Goal: Answer question/provide support

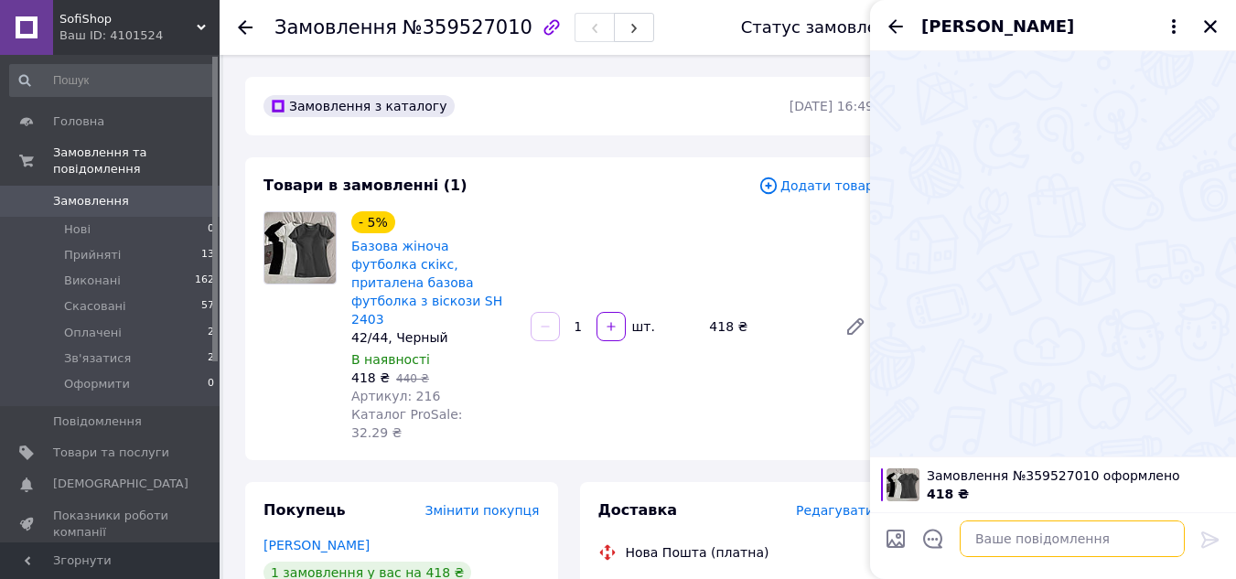
click at [1033, 546] on textarea at bounding box center [1072, 539] width 225 height 37
paste textarea "Доброго дня Замовлення 359446171 Штани, чорний 42/46 Відправка протягом 2-5 дні…"
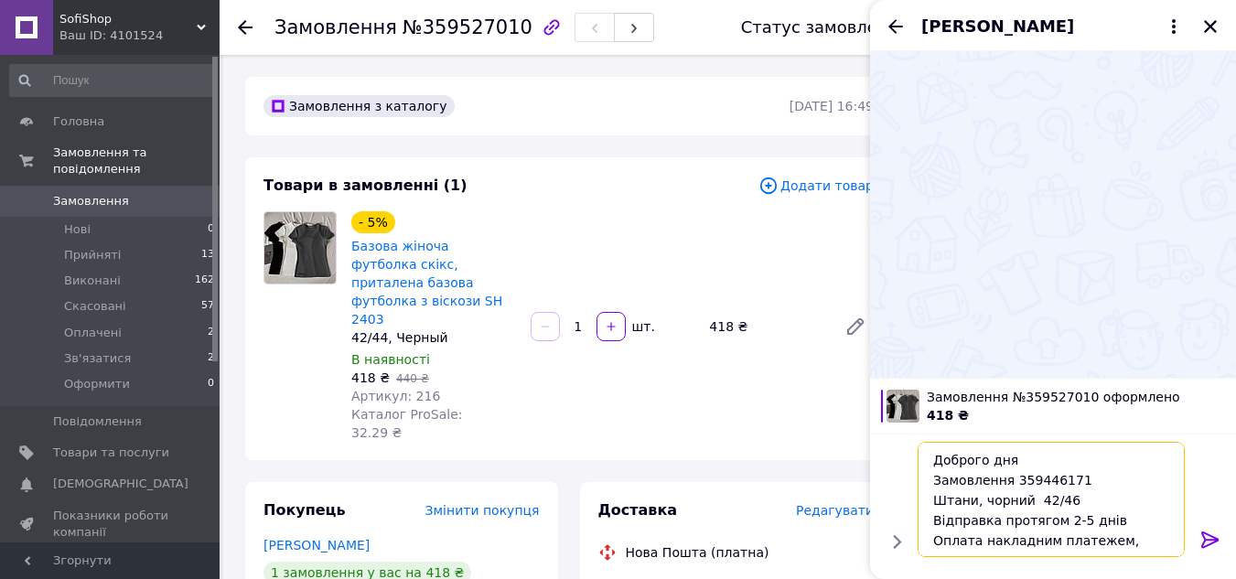
scroll to position [13, 0]
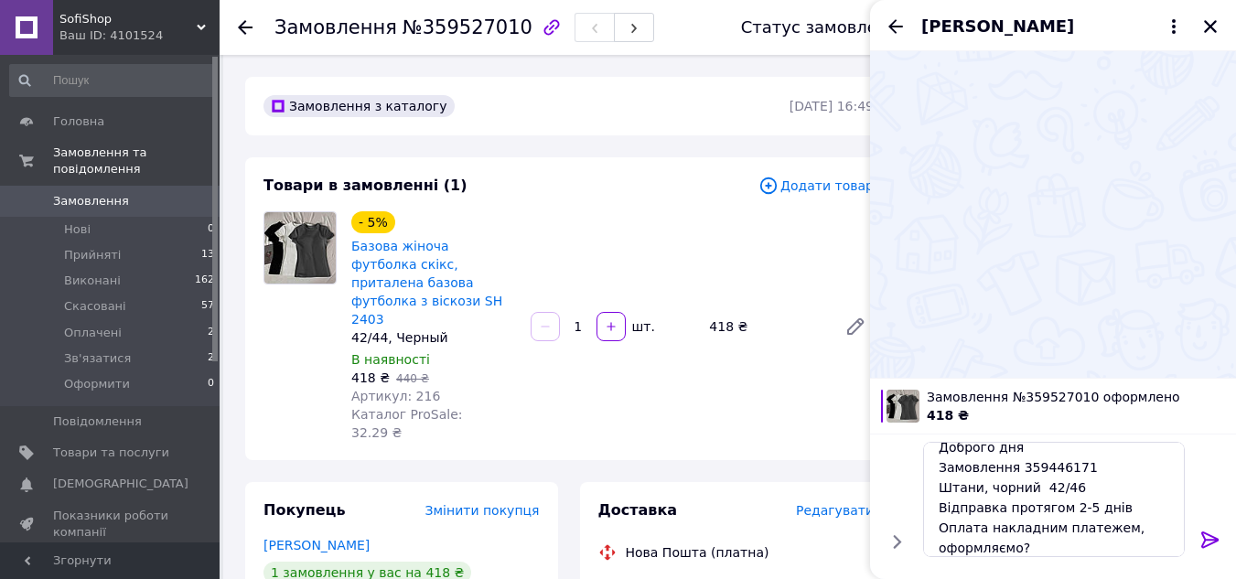
click at [457, 27] on span "№359527010" at bounding box center [468, 27] width 130 height 22
copy span "359527010"
click at [1040, 461] on textarea "Доброго дня Замовлення 359446171 Штани, чорний 42/46 Відправка протягом 2-5 дні…" at bounding box center [1054, 499] width 262 height 115
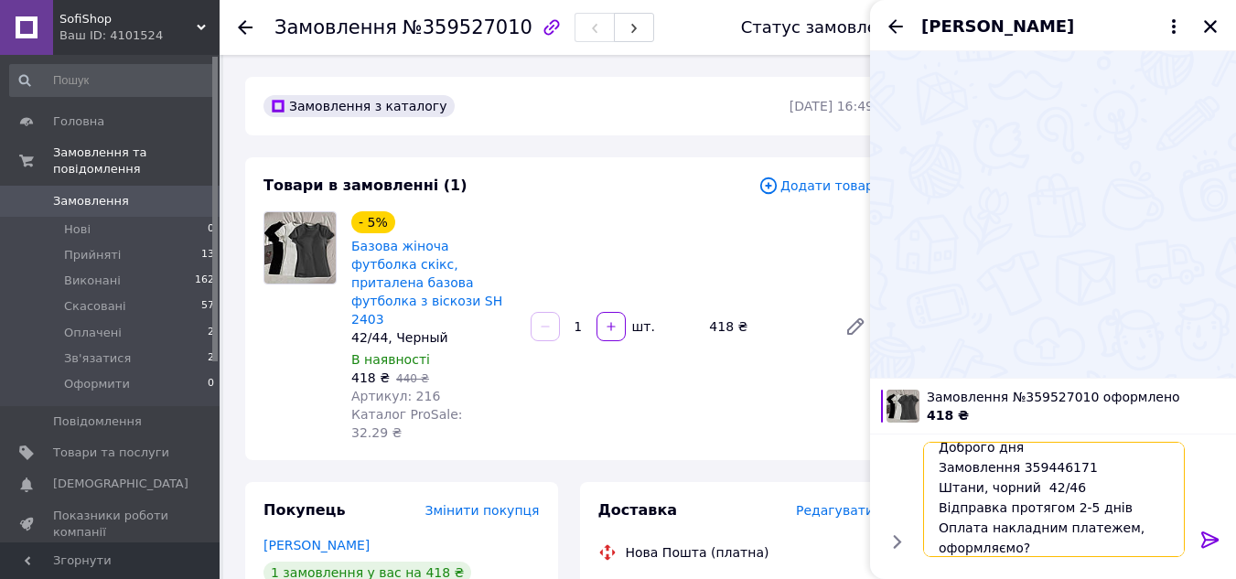
paste textarea "527010"
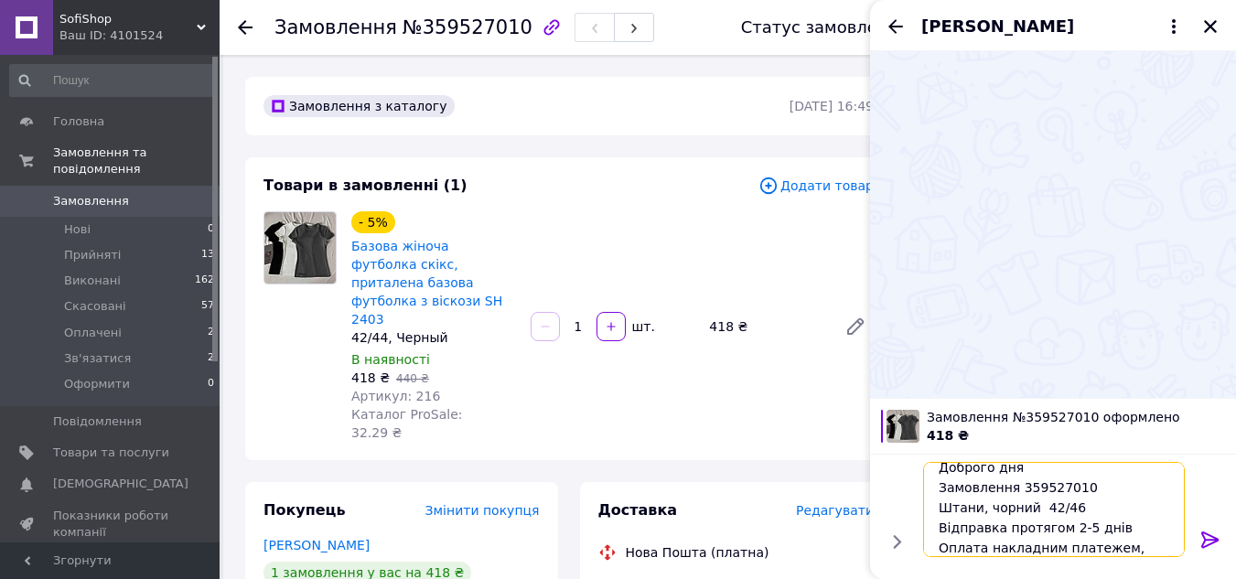
click at [963, 505] on textarea "Доброго дня Замовлення 359527010 Штани, чорний 42/46 Відправка протягом 2-5 дні…" at bounding box center [1054, 509] width 262 height 95
click at [1092, 508] on textarea "Доброго дня Замовлення 359527010 Футболка, чорний 42/46 Відправка протягом 2-5 …" at bounding box center [1054, 509] width 262 height 95
type textarea "Доброго дня Замовлення 359527010 Футболка, чорний 42/44 Відправка протягом 2-5 …"
click at [1218, 549] on icon at bounding box center [1211, 540] width 22 height 22
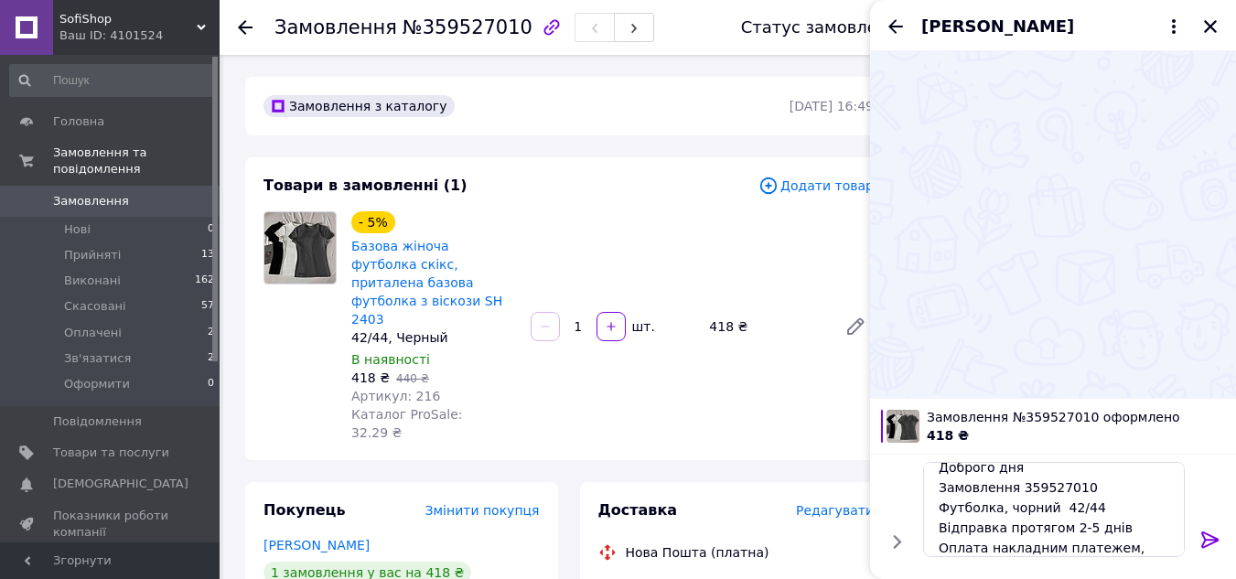
scroll to position [0, 0]
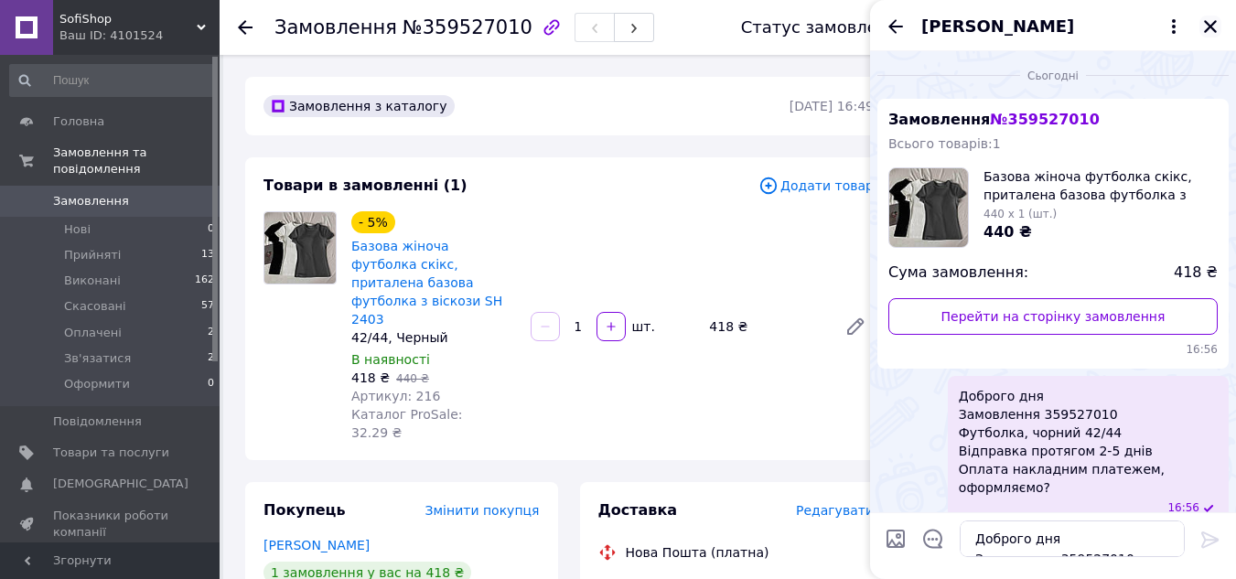
click at [1213, 27] on icon "Закрити" at bounding box center [1210, 26] width 16 height 16
